Goal: Information Seeking & Learning: Learn about a topic

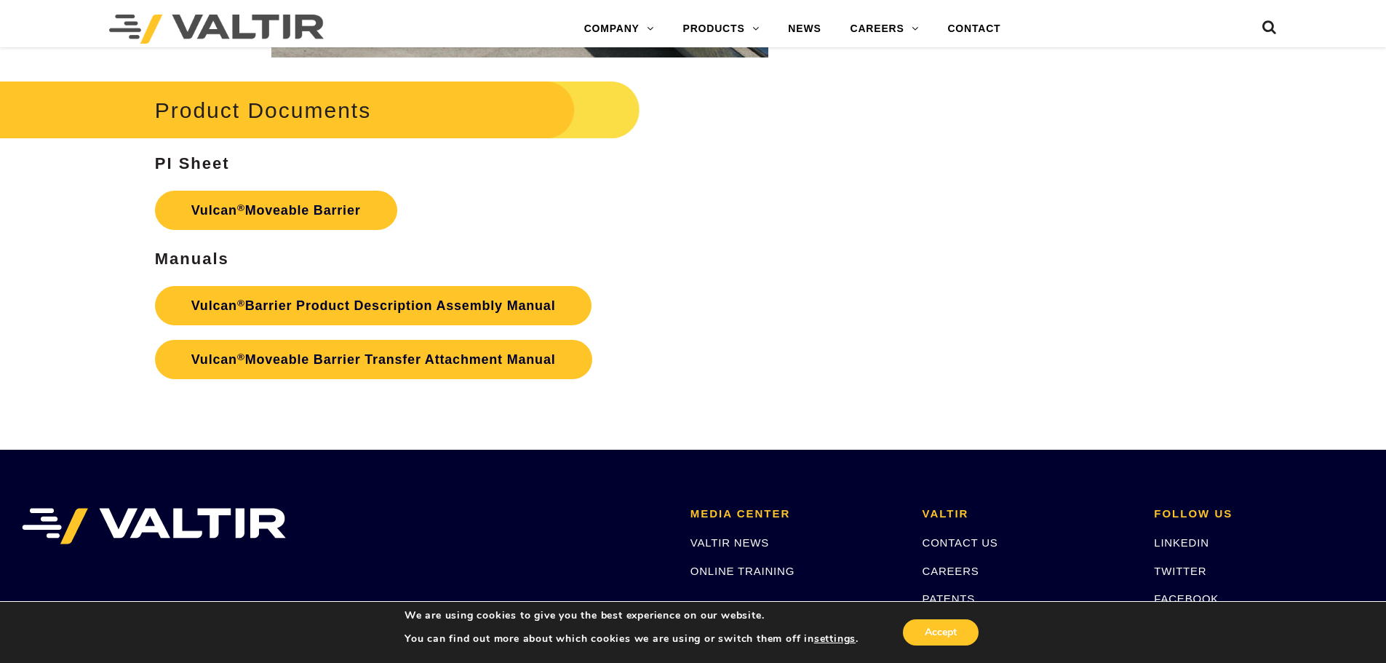
scroll to position [2344, 0]
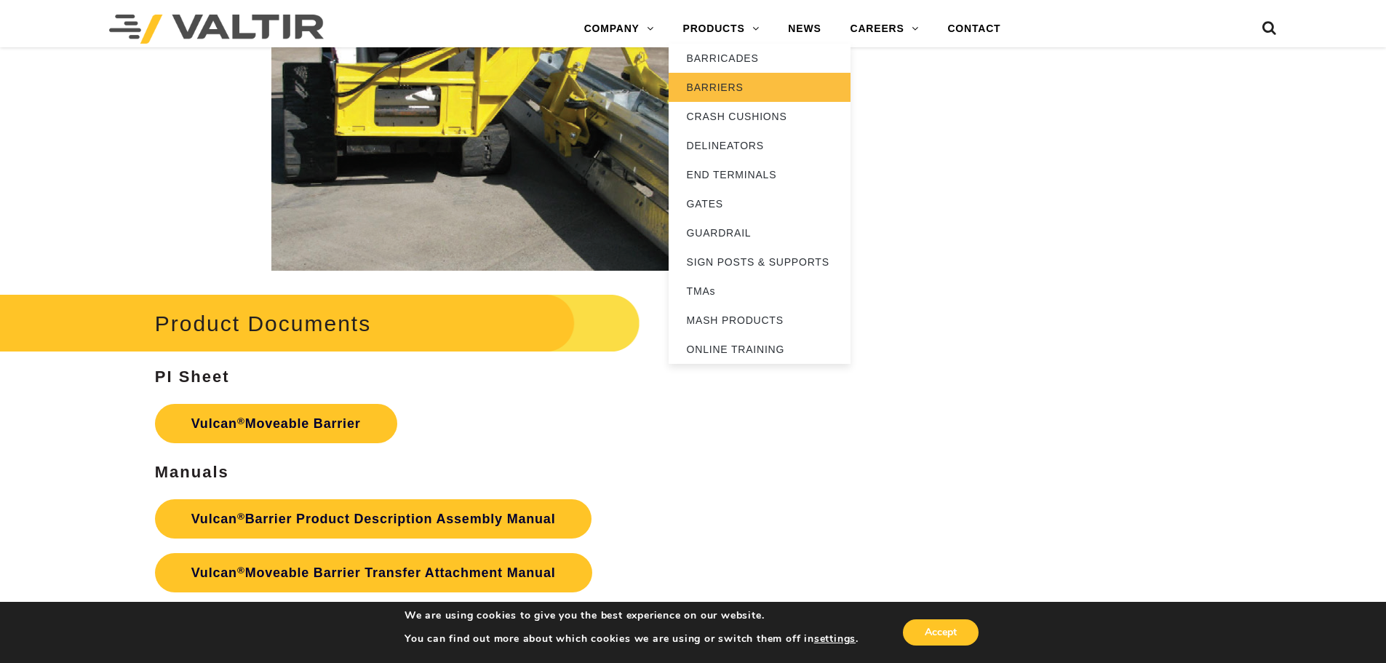
click at [714, 90] on link "BARRIERS" at bounding box center [760, 87] width 182 height 29
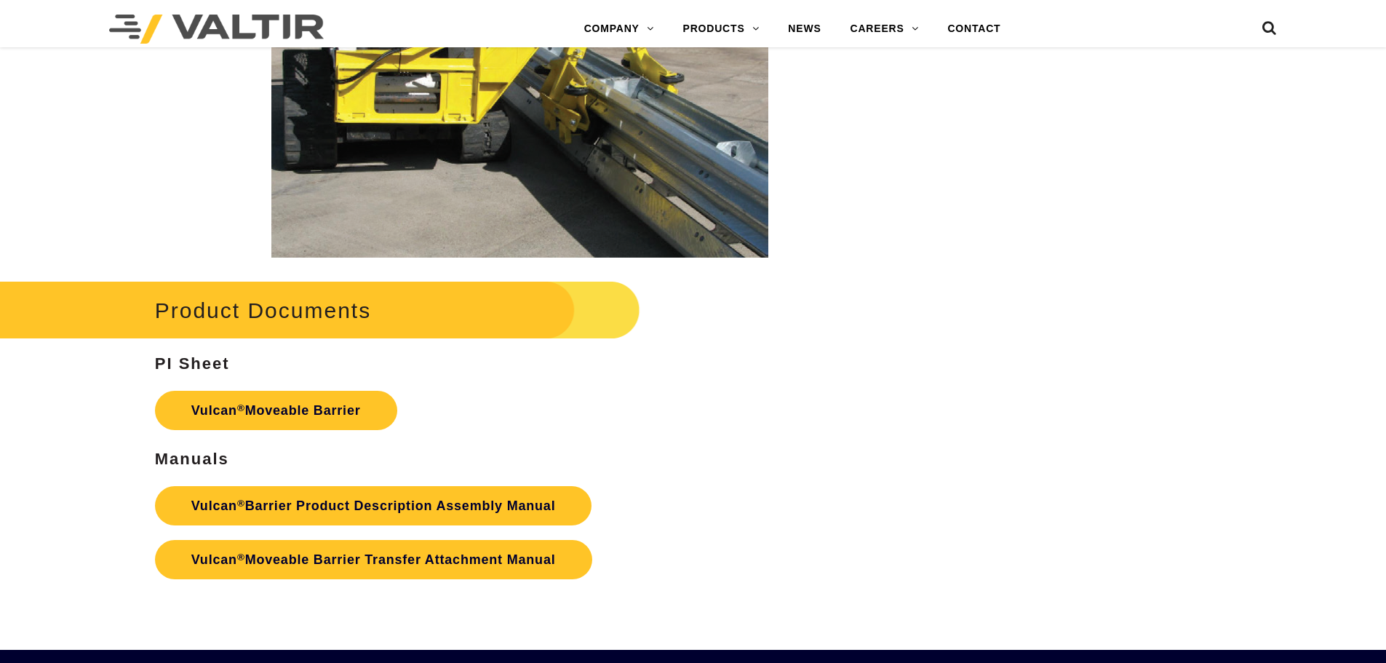
scroll to position [2344, 0]
